Goal: Task Accomplishment & Management: Use online tool/utility

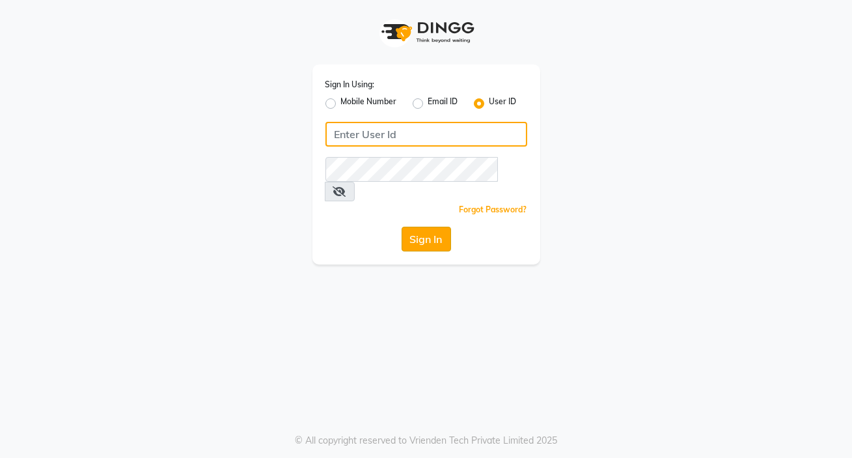
type input "e1884-49"
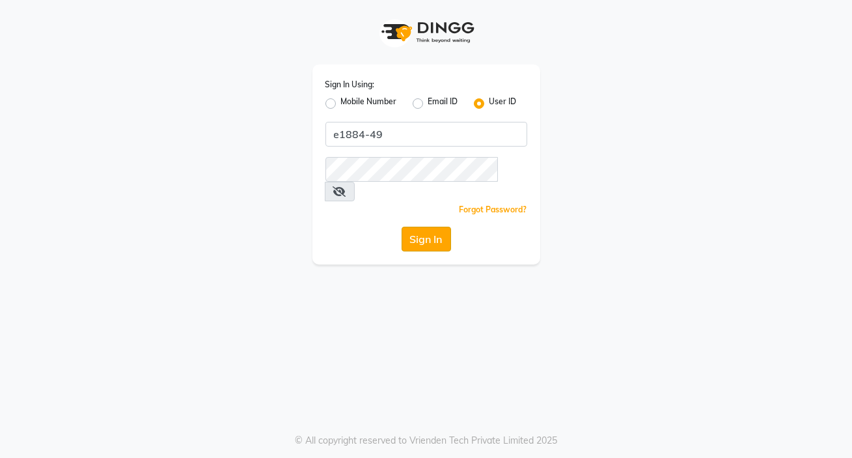
click at [422, 226] on button "Sign In" at bounding box center [426, 238] width 49 height 25
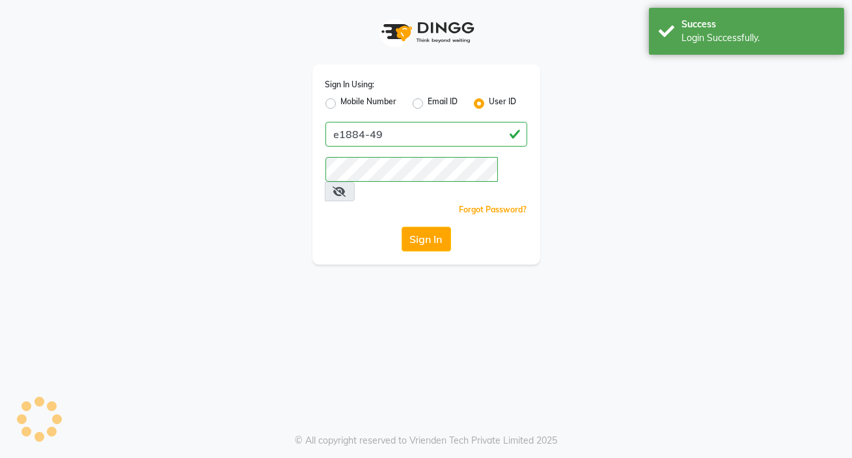
select select "4529"
select select "service"
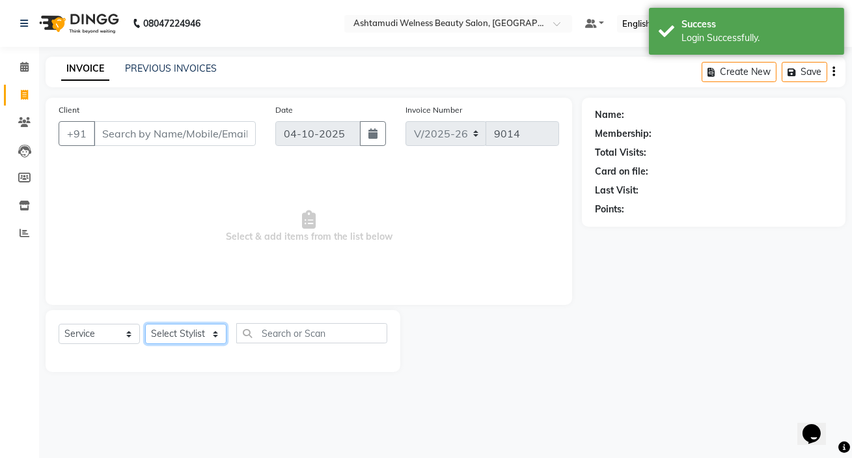
click at [180, 338] on select "Select Stylist [PERSON_NAME] Admin [PERSON_NAME] [PERSON_NAME] [PERSON_NAME] M …" at bounding box center [185, 333] width 81 height 20
select select "25979"
click at [168, 331] on select "Select Stylist [PERSON_NAME] Admin [PERSON_NAME] [PERSON_NAME] [PERSON_NAME] M …" at bounding box center [185, 333] width 81 height 20
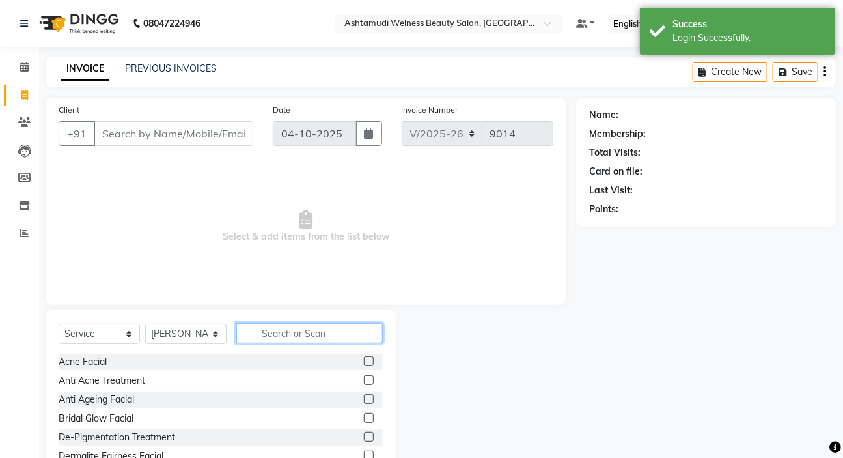
click at [346, 338] on input "text" at bounding box center [309, 333] width 146 height 20
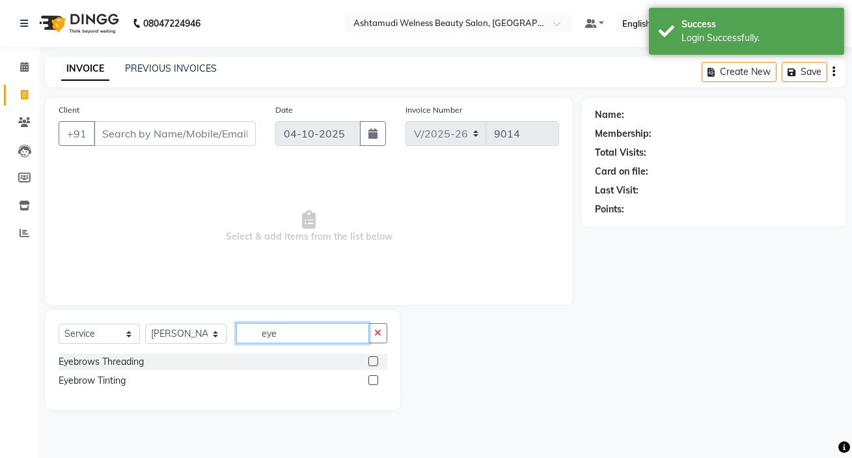
type input "eye"
click at [375, 360] on label at bounding box center [373, 361] width 10 height 10
click at [375, 360] on input "checkbox" at bounding box center [372, 361] width 8 height 8
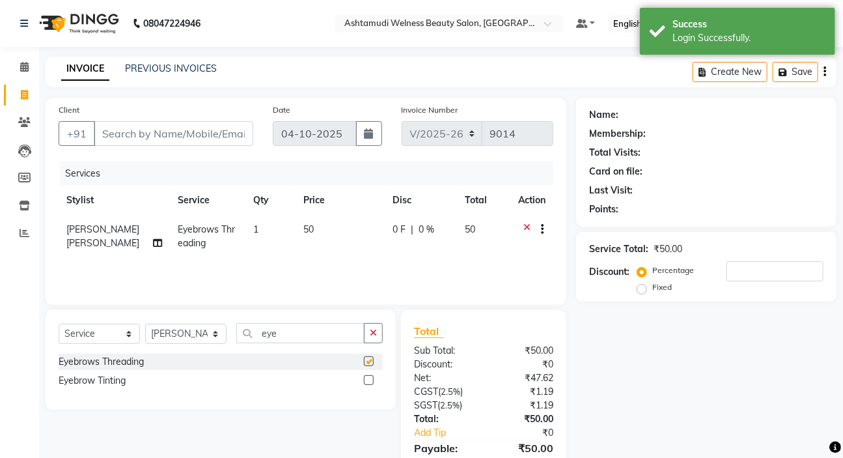
checkbox input "false"
click at [159, 137] on input "Client" at bounding box center [173, 133] width 159 height 25
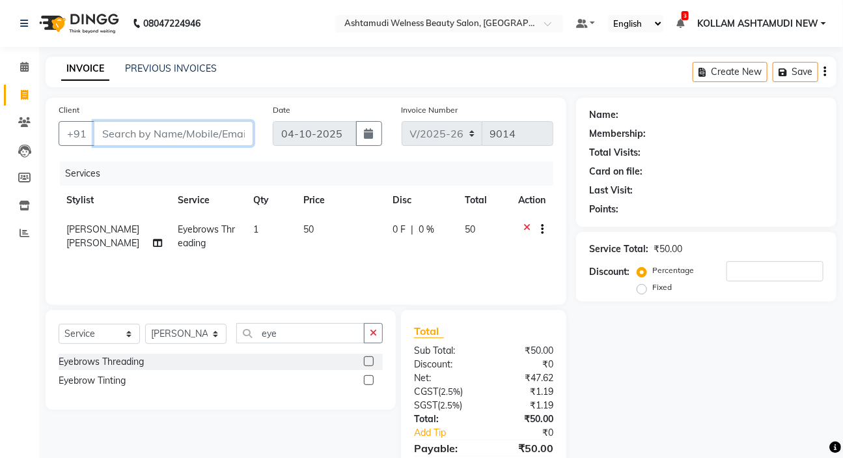
type input "9"
type input "0"
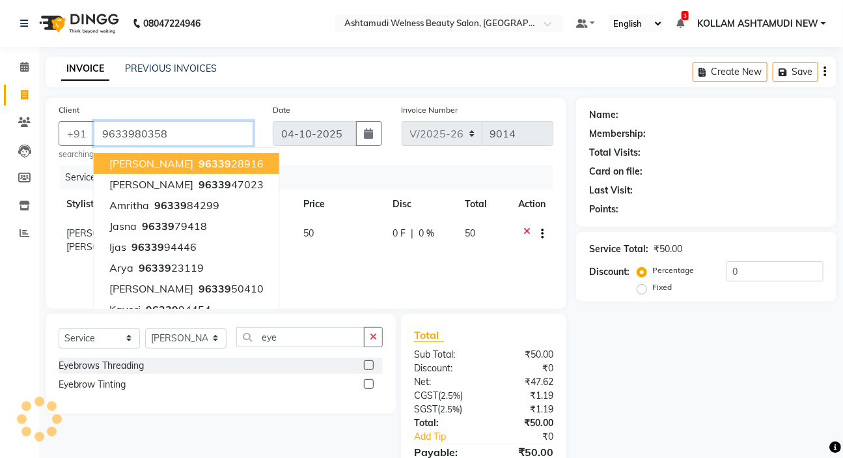
type input "9633980358"
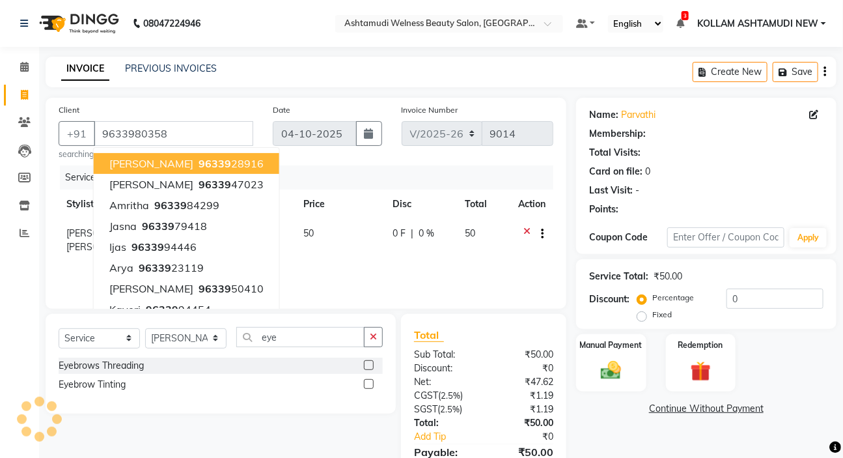
select select "1: Object"
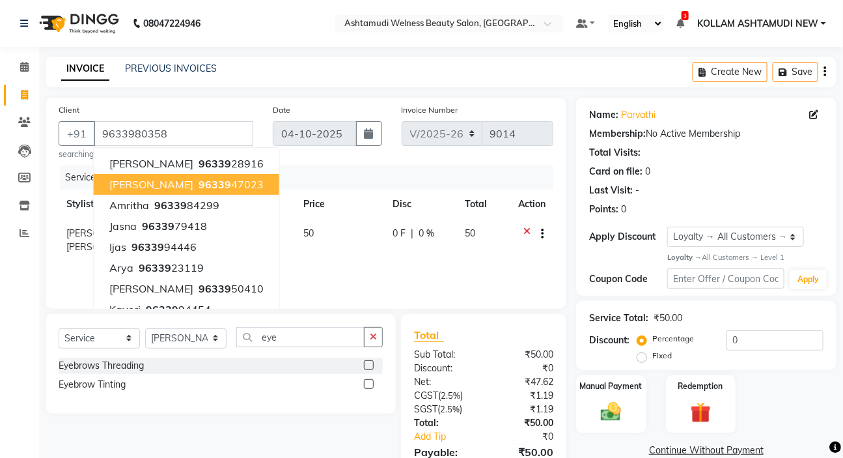
drag, startPoint x: 716, startPoint y: 176, endPoint x: 712, endPoint y: 198, distance: 21.8
click at [716, 176] on div "Card on file: 0" at bounding box center [706, 172] width 234 height 14
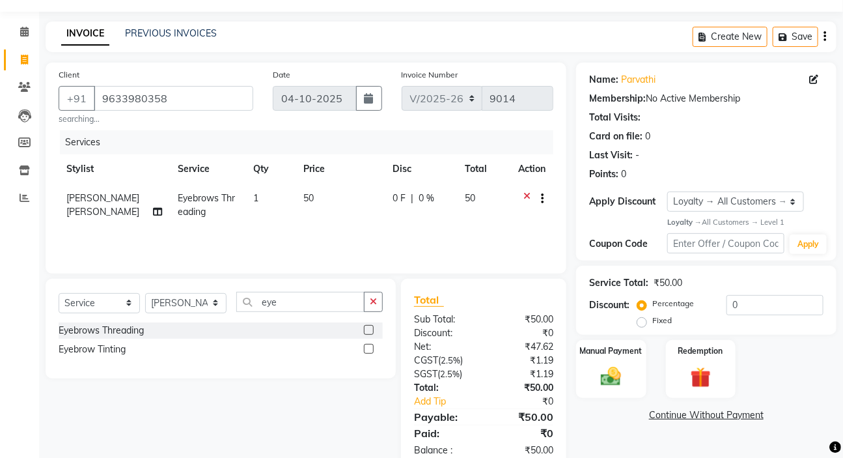
scroll to position [68, 0]
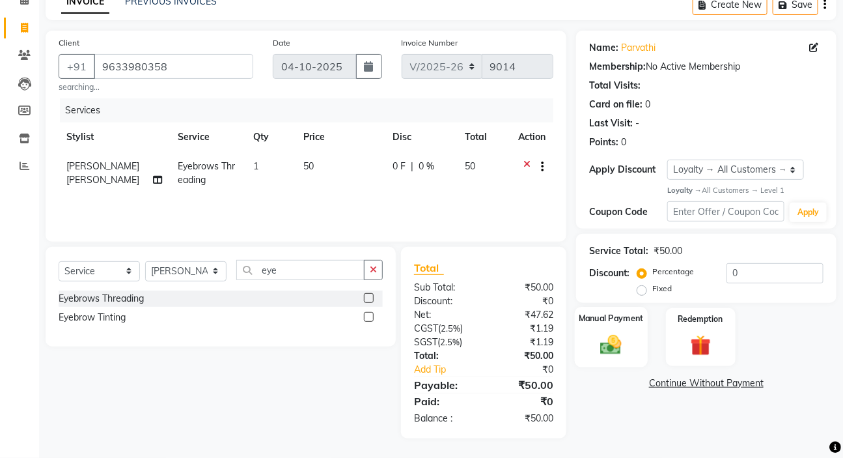
drag, startPoint x: 596, startPoint y: 335, endPoint x: 623, endPoint y: 339, distance: 27.1
click at [597, 335] on img at bounding box center [611, 345] width 34 height 24
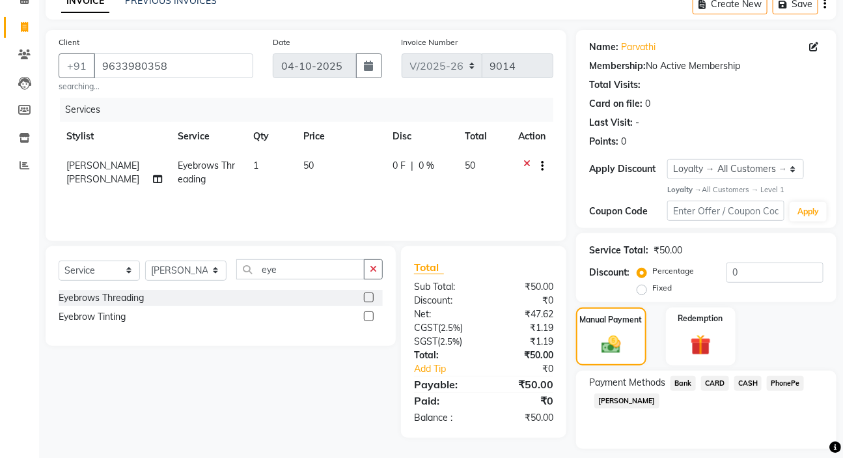
click at [786, 384] on span "PhonePe" at bounding box center [785, 383] width 37 height 15
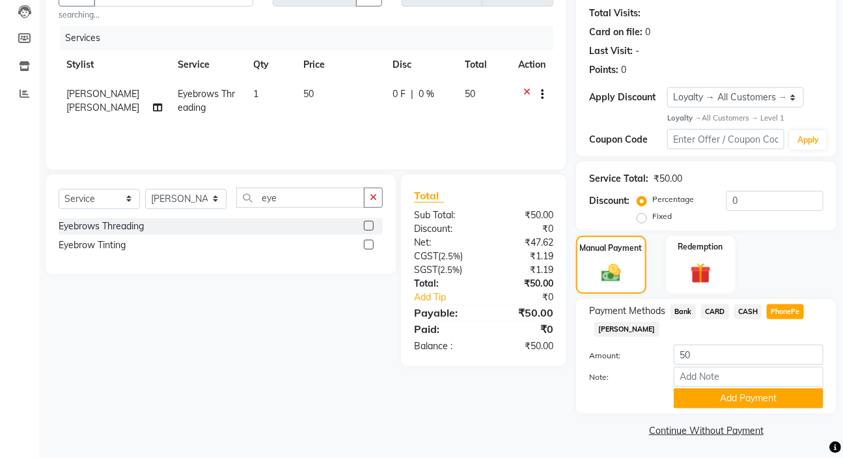
scroll to position [141, 0]
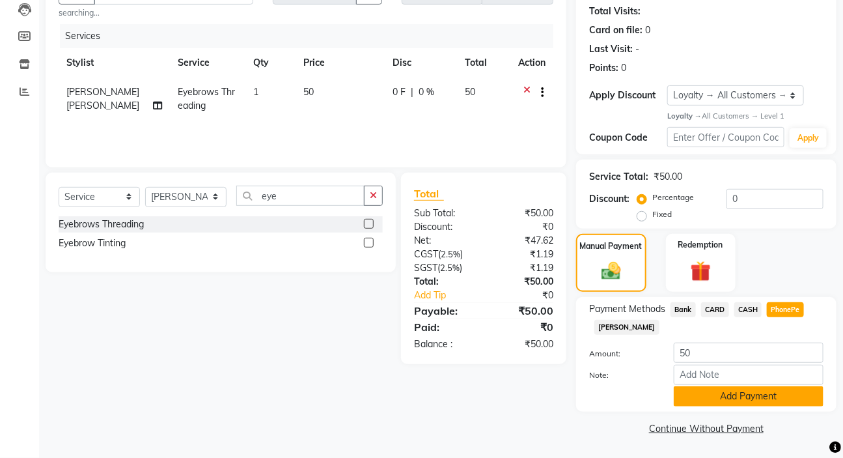
click at [780, 393] on button "Add Payment" at bounding box center [749, 396] width 150 height 20
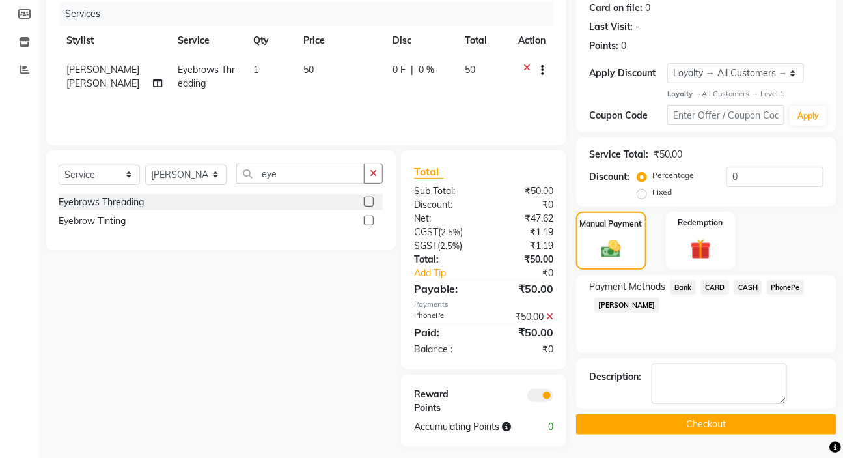
scroll to position [186, 0]
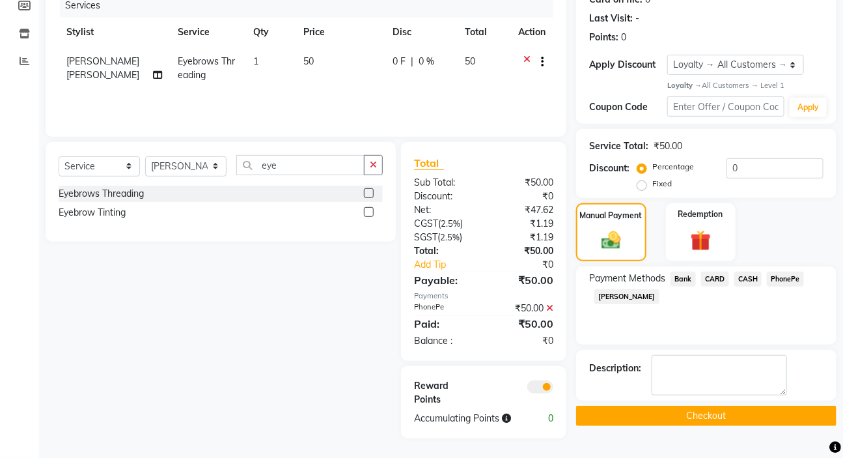
click at [712, 405] on button "Checkout" at bounding box center [706, 415] width 260 height 20
